Goal: Information Seeking & Learning: Learn about a topic

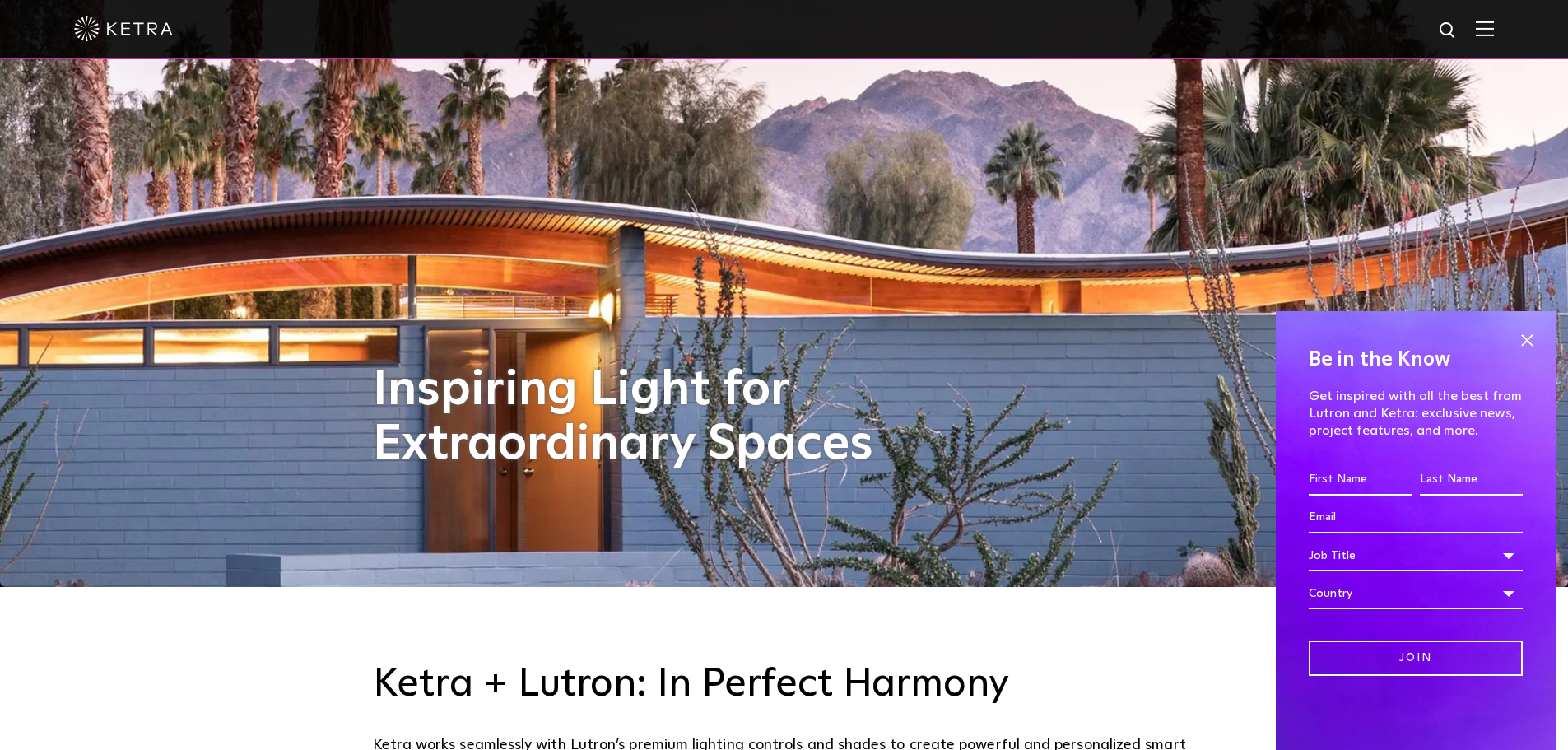
scroll to position [164, 0]
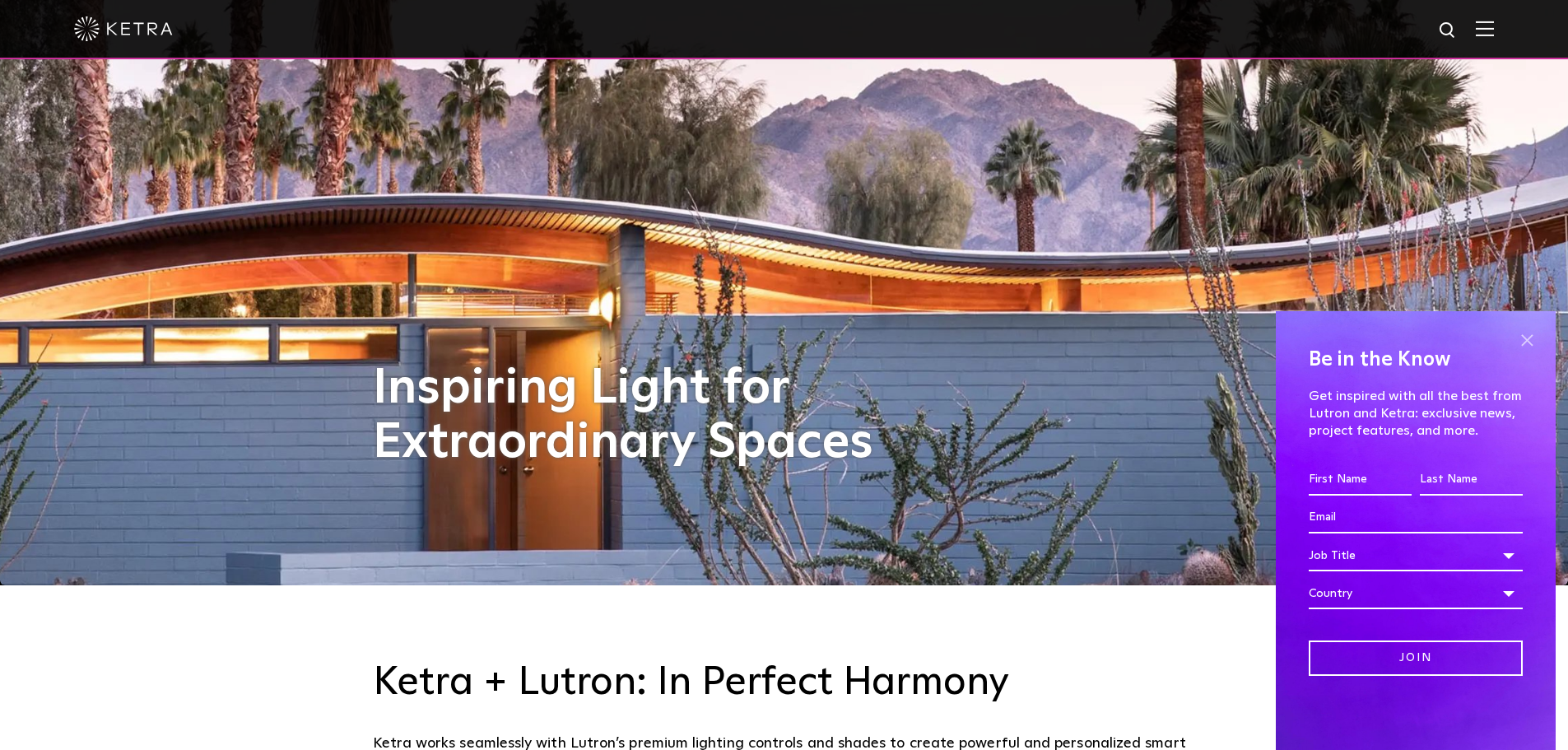
click at [1536, 337] on span at bounding box center [1527, 340] width 25 height 25
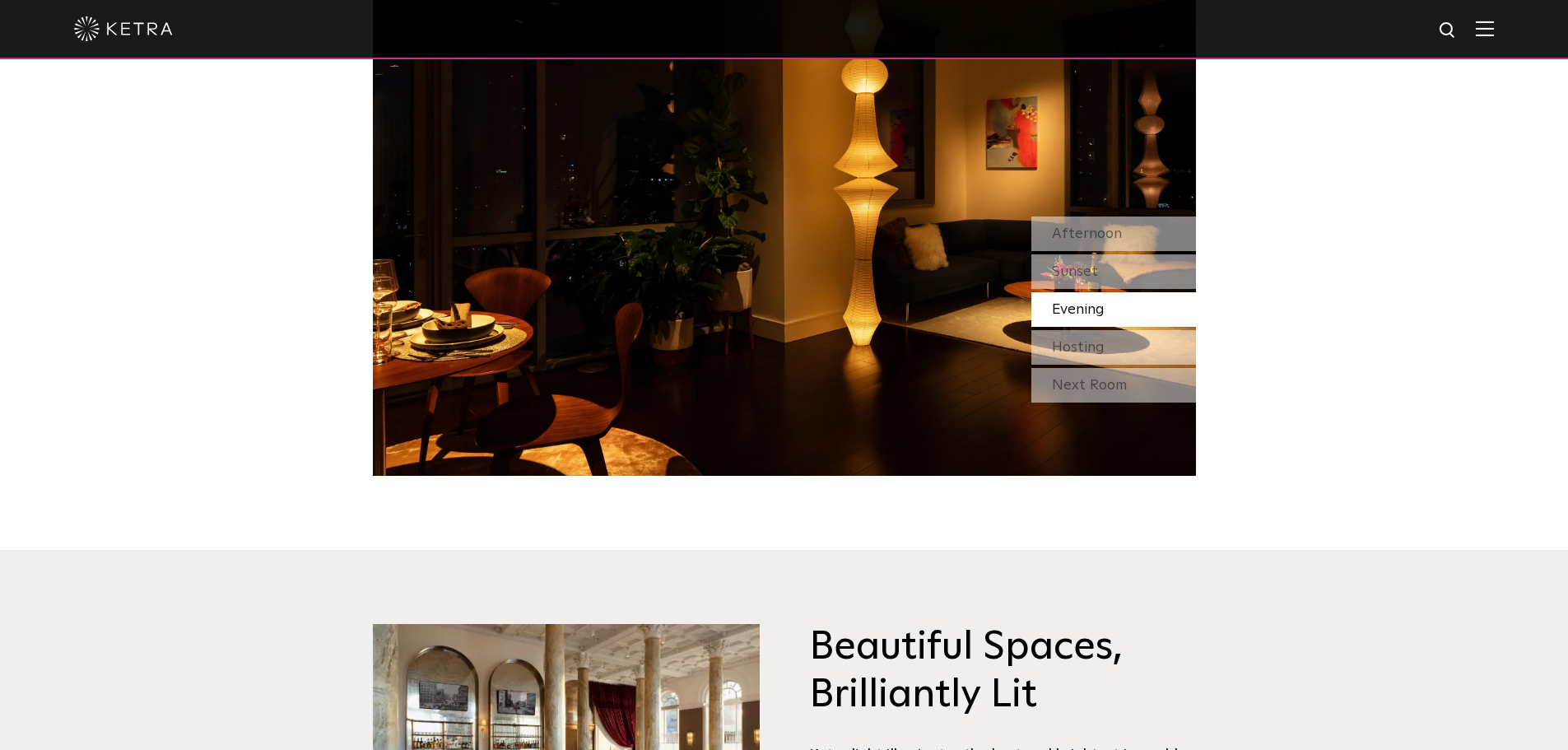
scroll to position [1565, 0]
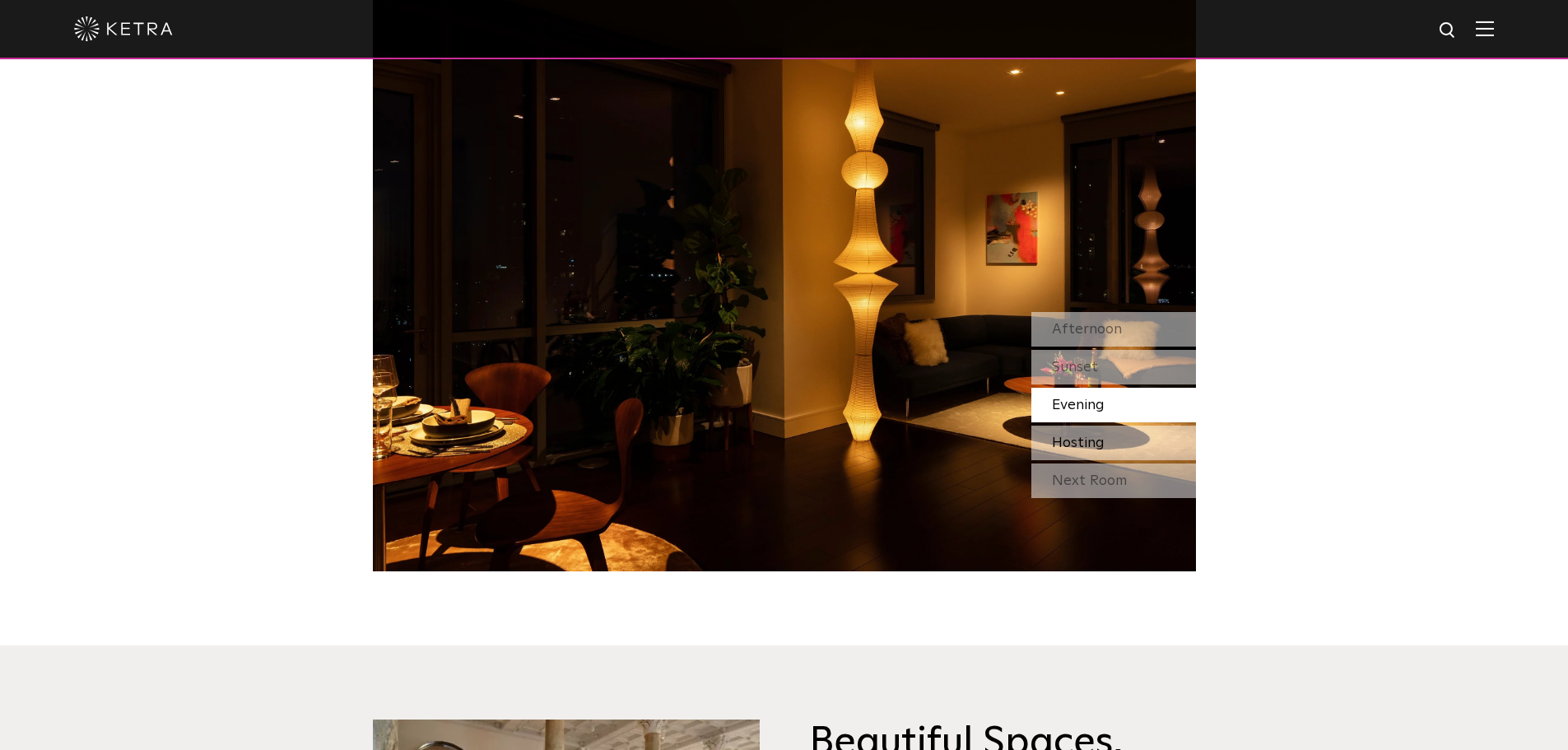
click at [1078, 437] on span "Hosting" at bounding box center [1078, 443] width 53 height 15
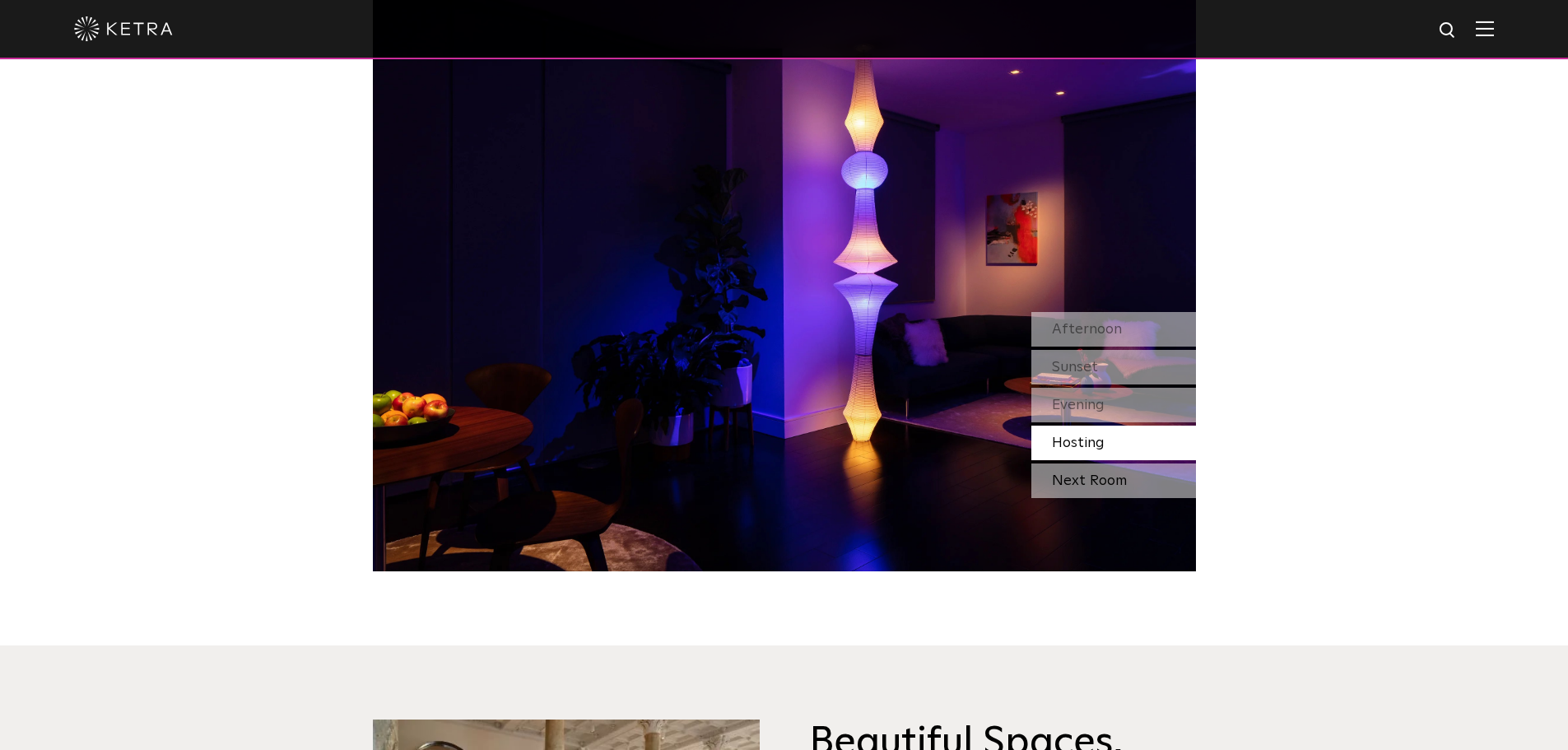
click at [1083, 484] on div "Next Room" at bounding box center [1113, 480] width 164 height 34
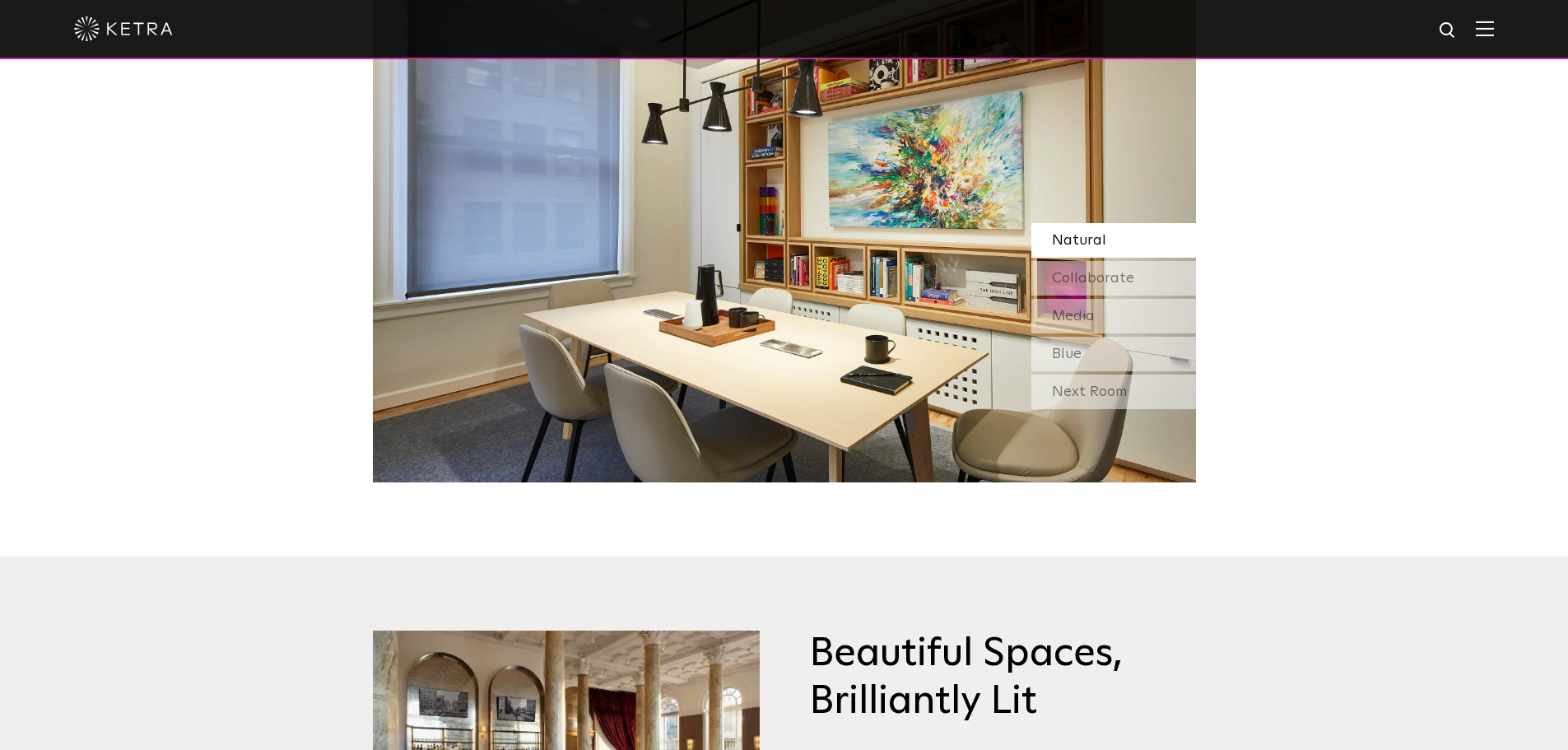
scroll to position [1647, 0]
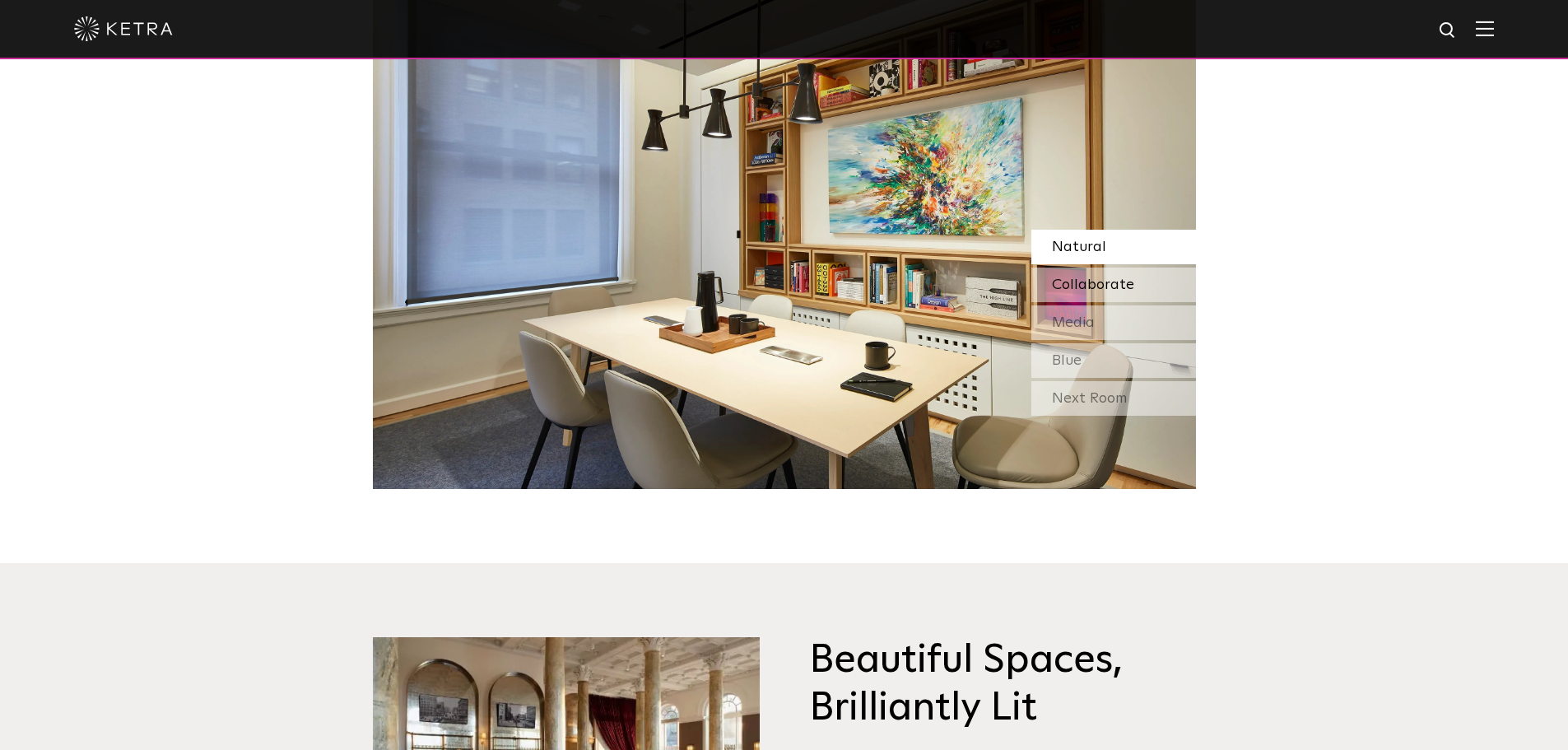
click at [1113, 277] on span "Collaborate" at bounding box center [1092, 285] width 83 height 15
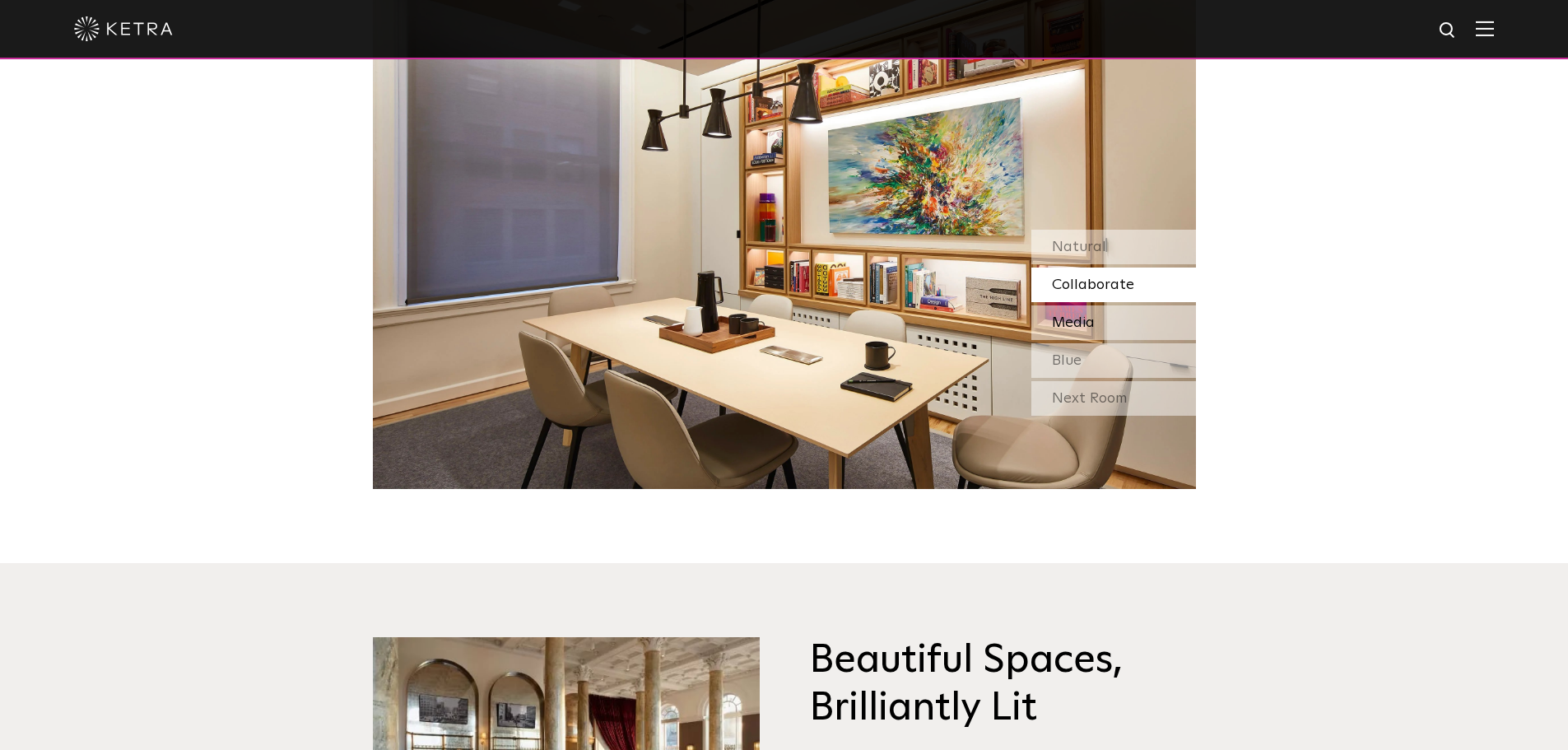
click at [1094, 323] on div "Media" at bounding box center [1113, 323] width 164 height 34
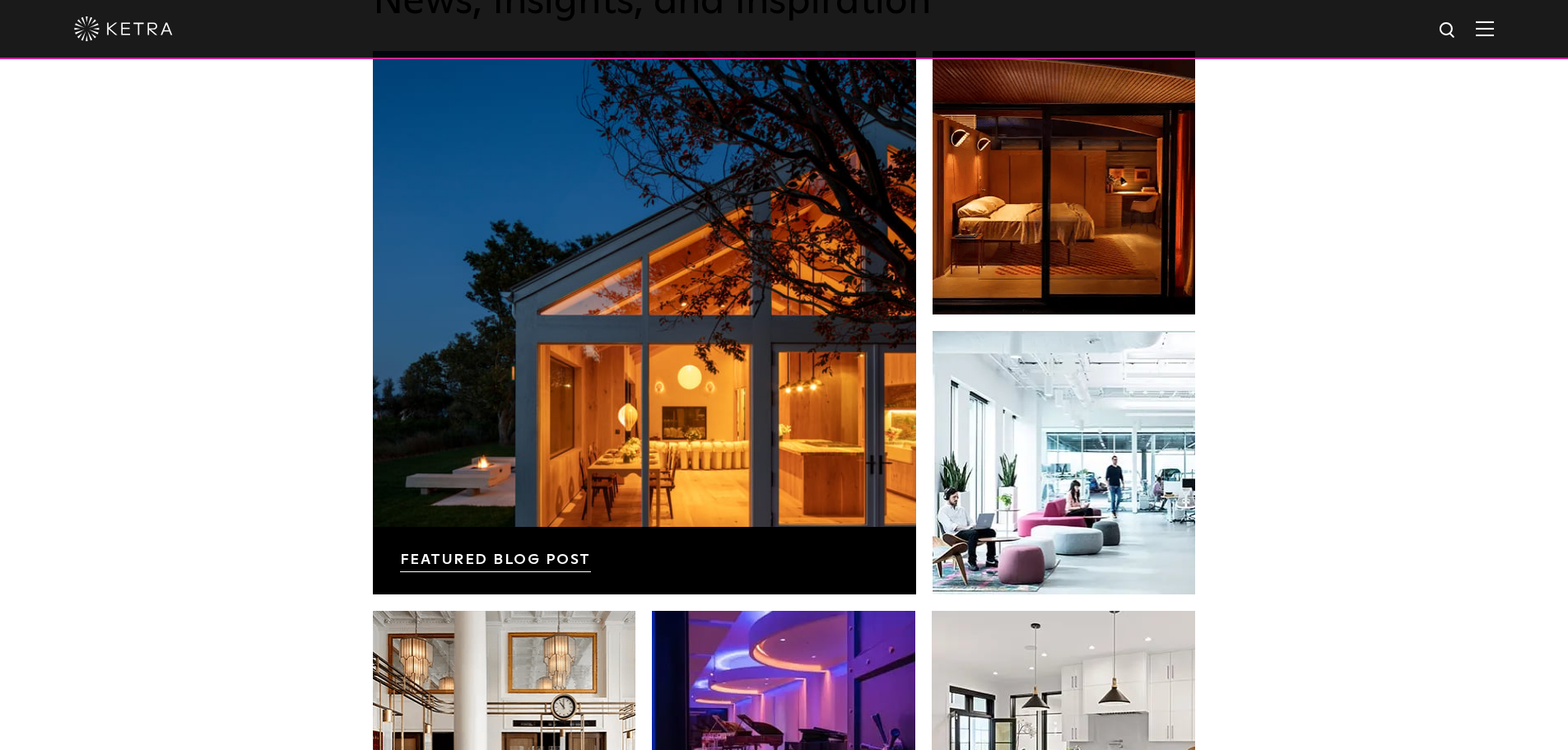
scroll to position [3047, 0]
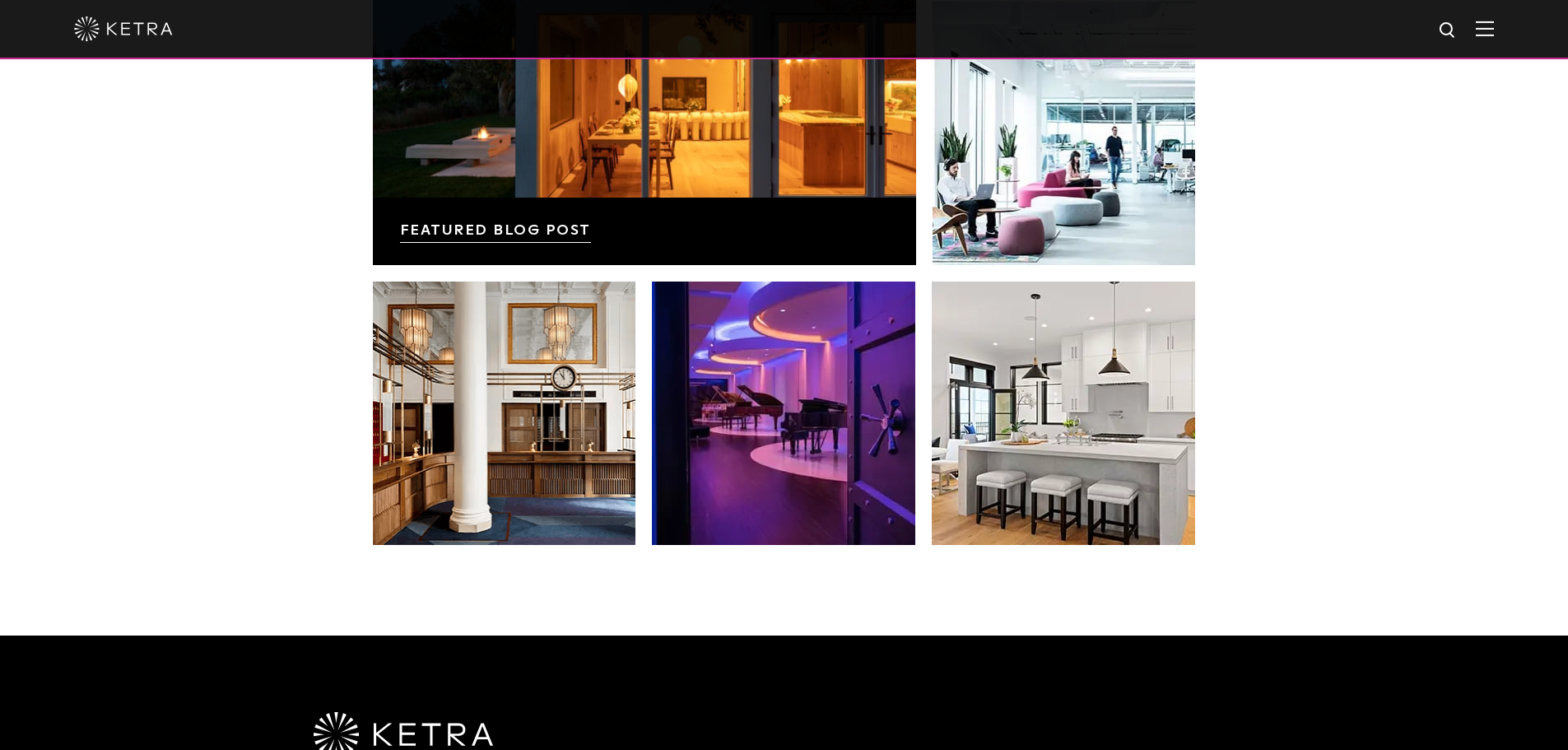
click at [1493, 28] on img at bounding box center [1484, 28] width 18 height 15
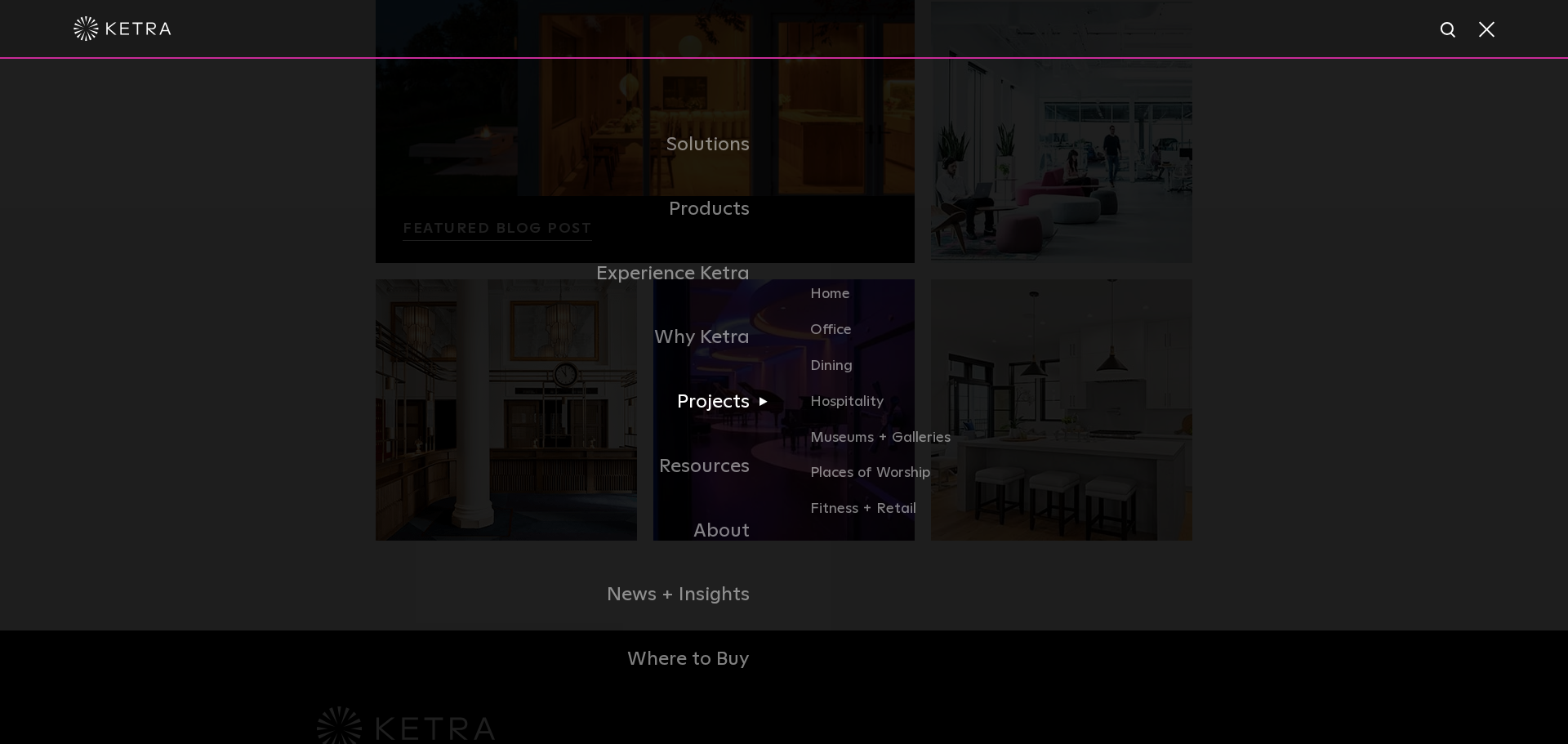
click at [701, 397] on link "Projects" at bounding box center [580, 402] width 409 height 65
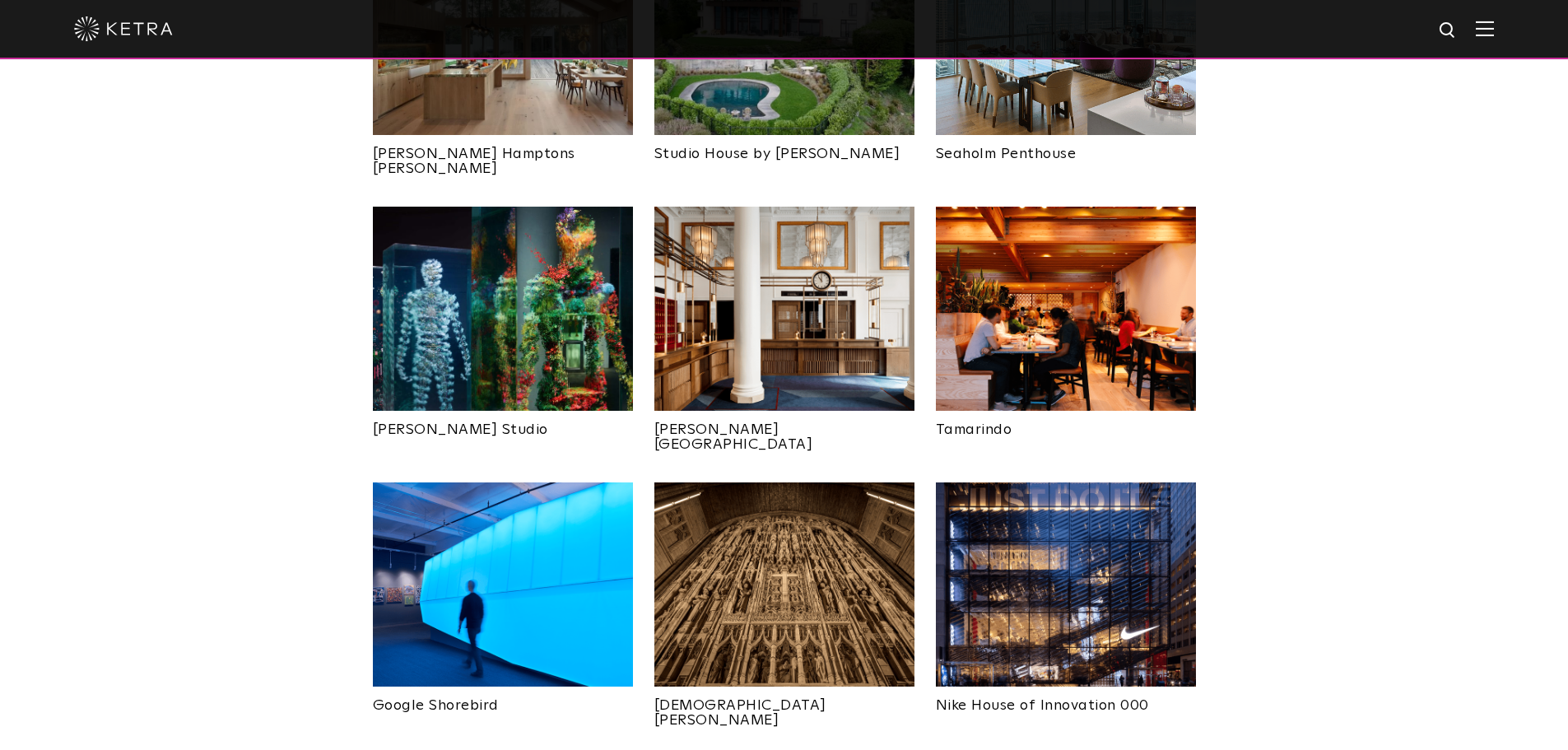
scroll to position [1070, 0]
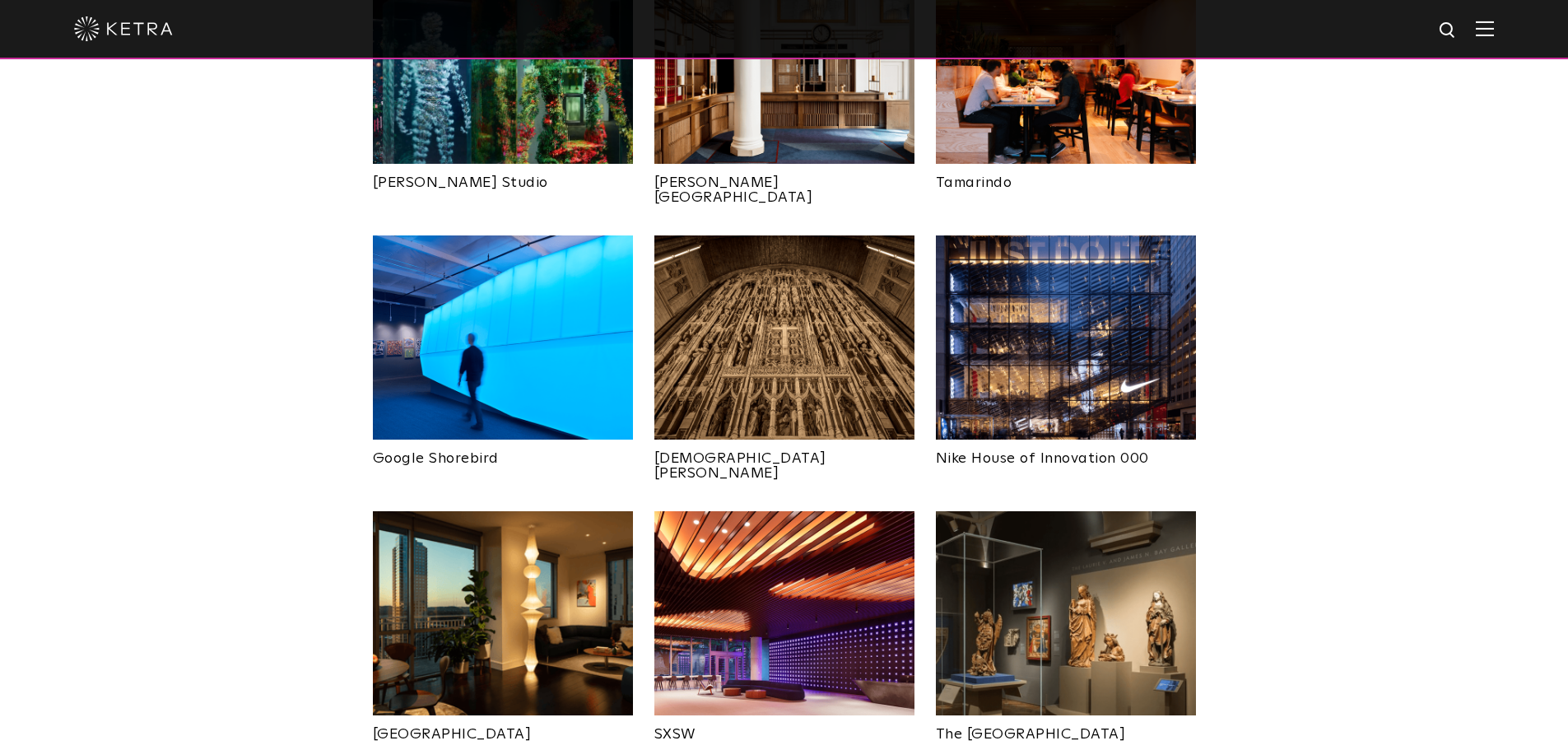
click at [1053, 294] on img at bounding box center [1066, 337] width 260 height 204
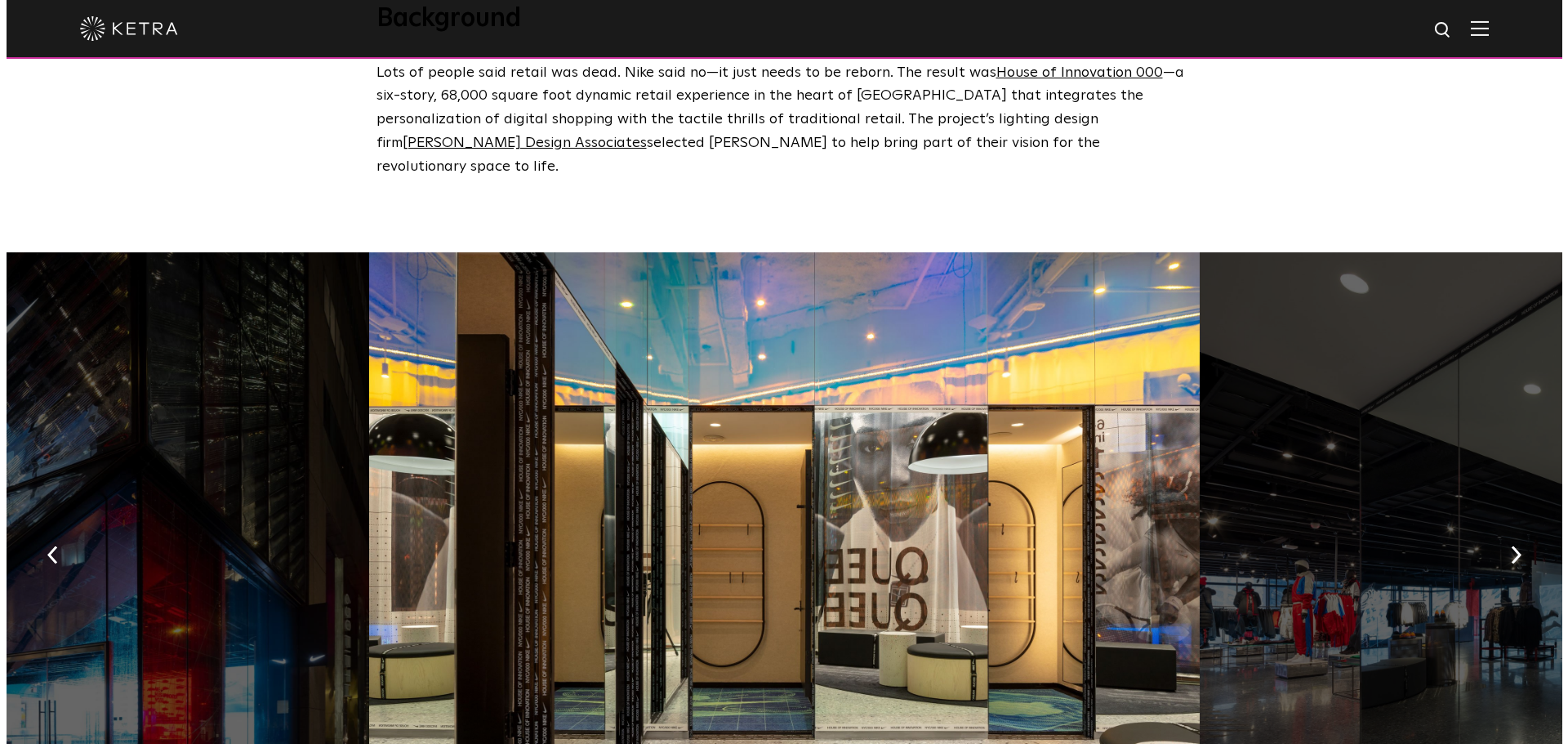
scroll to position [572, 0]
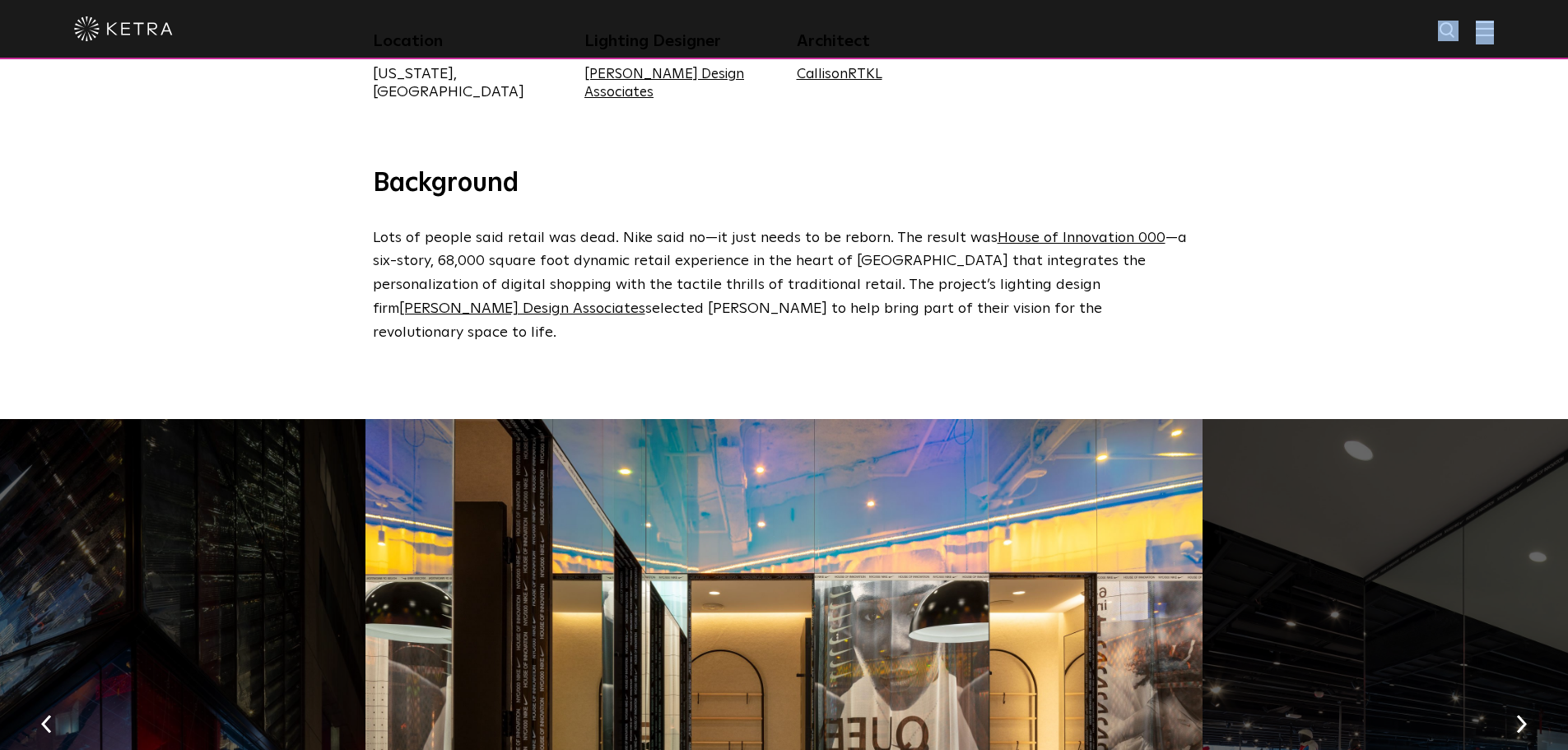
click at [1503, 38] on div at bounding box center [784, 29] width 1568 height 59
click at [1491, 71] on div "Location [US_STATE], [GEOGRAPHIC_DATA] Lighting Designer [PERSON_NAME] Design A…" at bounding box center [784, 65] width 1568 height 204
click at [1494, 31] on img at bounding box center [1484, 28] width 18 height 15
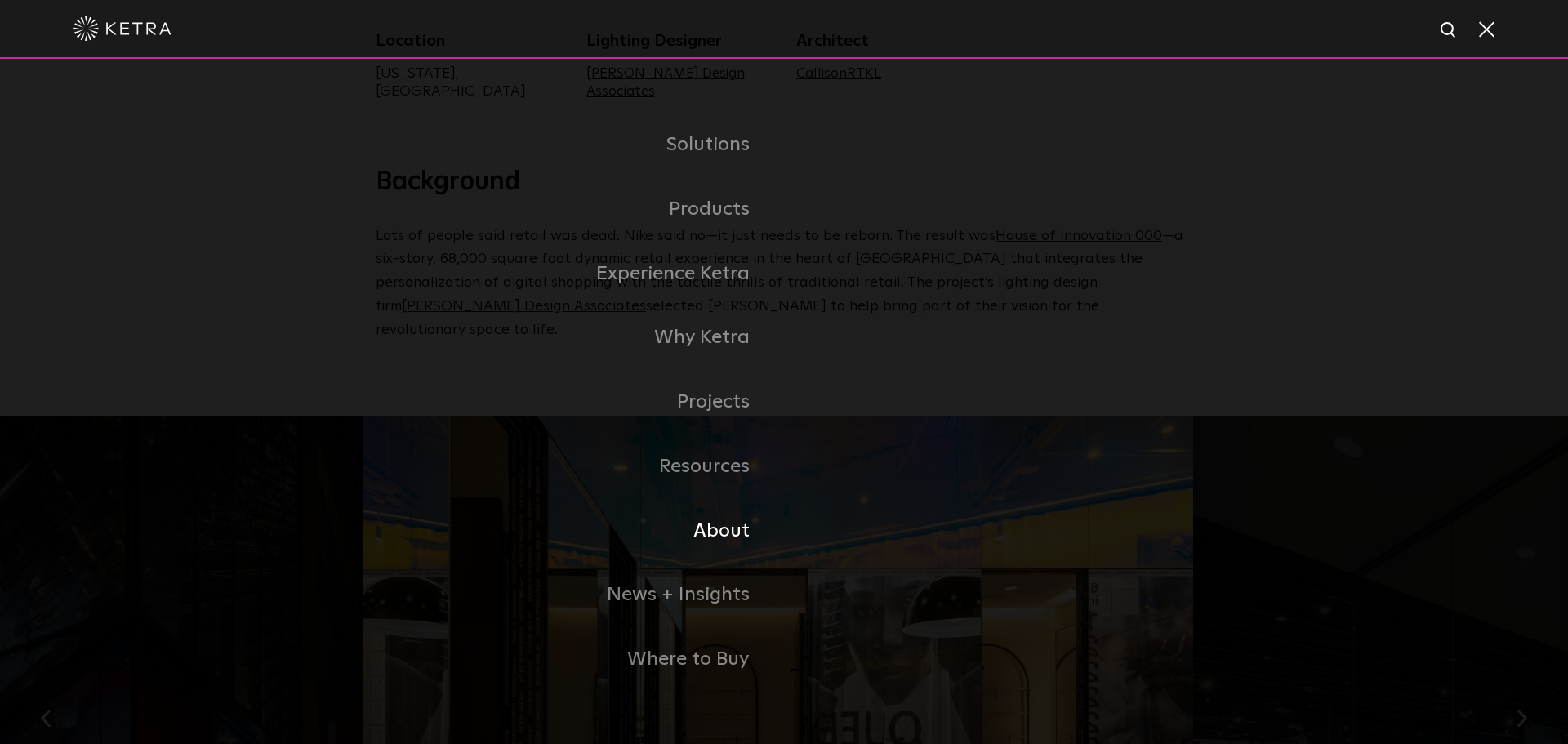
click at [718, 528] on link "About" at bounding box center [580, 531] width 409 height 65
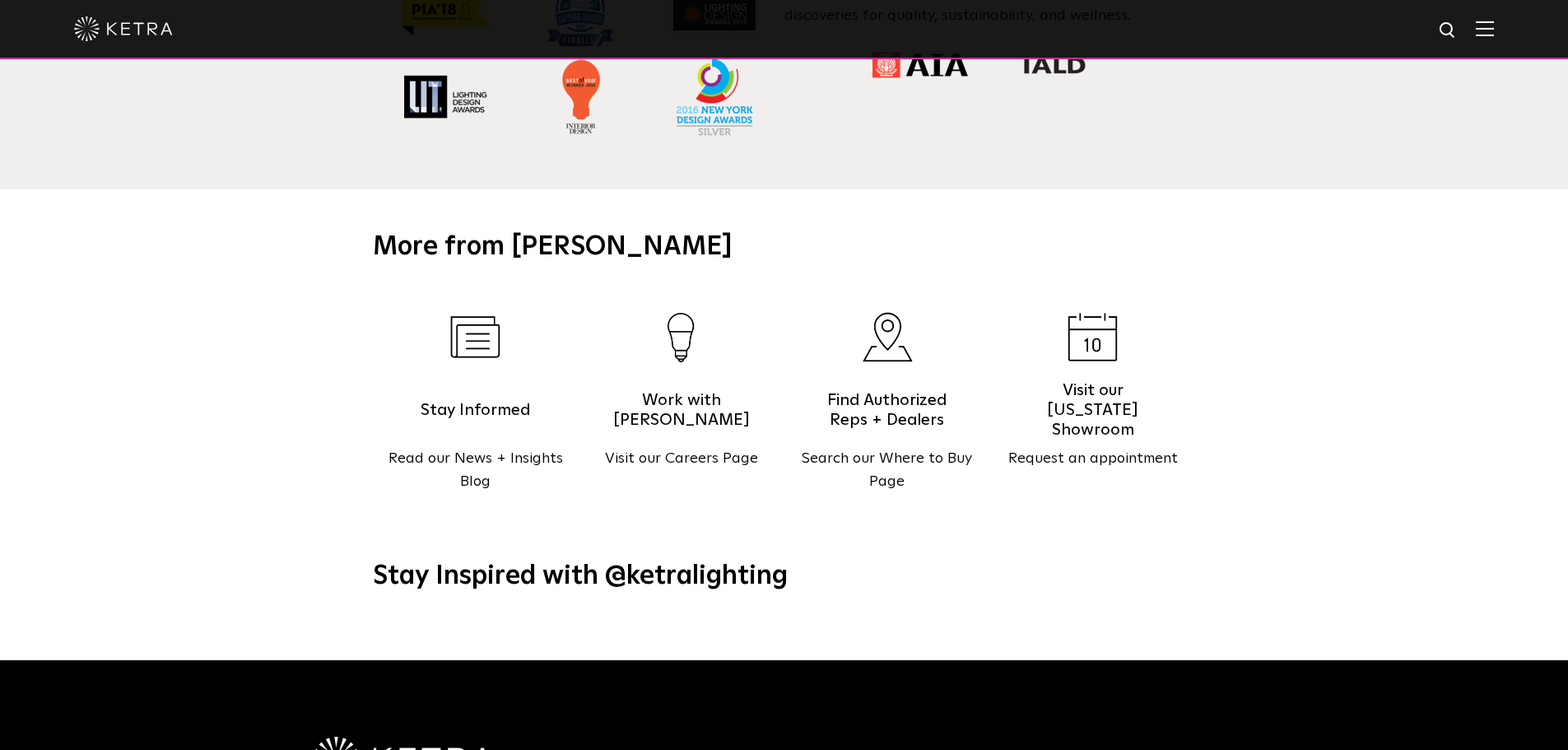
scroll to position [2123, 0]
